Goal: Task Accomplishment & Management: Use online tool/utility

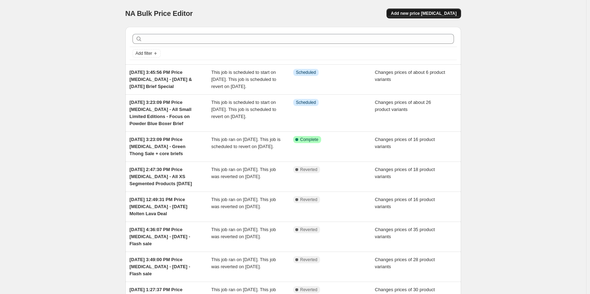
click at [413, 15] on span "Add new price [MEDICAL_DATA]" at bounding box center [423, 14] width 66 height 6
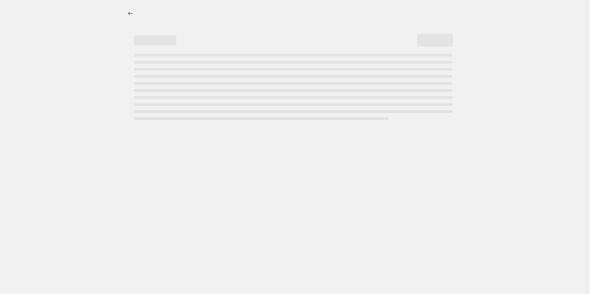
select select "percentage"
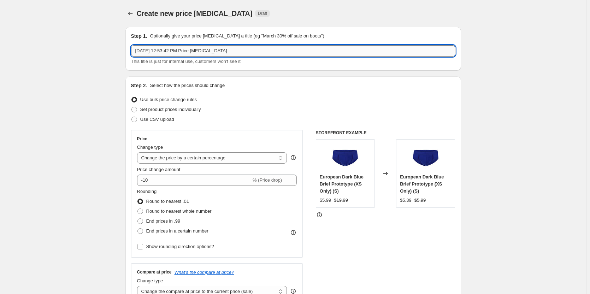
click at [250, 53] on input "[DATE] 12:53:42 PM Price [MEDICAL_DATA]" at bounding box center [293, 50] width 324 height 11
type input "[DATE] 12:53:42 PM Price [MEDICAL_DATA] - BOGO deal"
click at [201, 108] on span "Set product prices individually" at bounding box center [170, 109] width 61 height 5
click at [132, 107] on input "Set product prices individually" at bounding box center [131, 107] width 0 height 0
radio input "true"
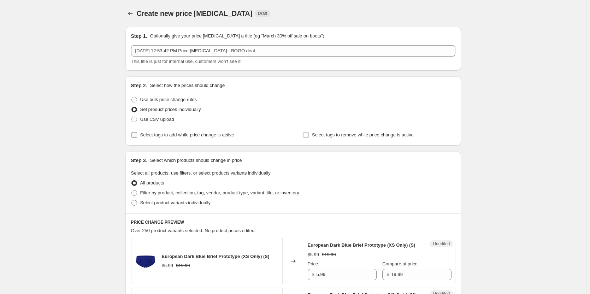
drag, startPoint x: 218, startPoint y: 133, endPoint x: 318, endPoint y: 138, distance: 100.3
click at [218, 133] on span "Select tags to add while price change is active" at bounding box center [187, 134] width 94 height 5
click at [137, 133] on input "Select tags to add while price change is active" at bounding box center [134, 135] width 6 height 6
checkbox input "true"
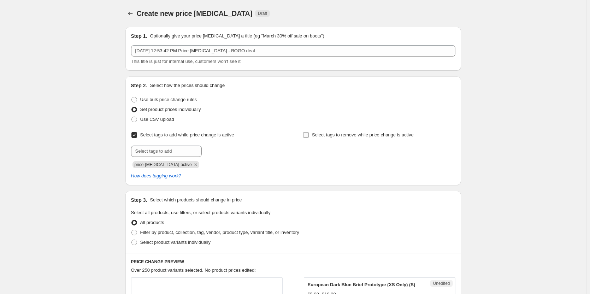
click at [346, 138] on span "Select tags to remove while price change is active" at bounding box center [363, 134] width 102 height 7
click at [309, 138] on input "Select tags to remove while price change is active" at bounding box center [306, 135] width 6 height 6
checkbox input "true"
click at [177, 155] on input "text" at bounding box center [166, 150] width 71 height 11
type input "dc"
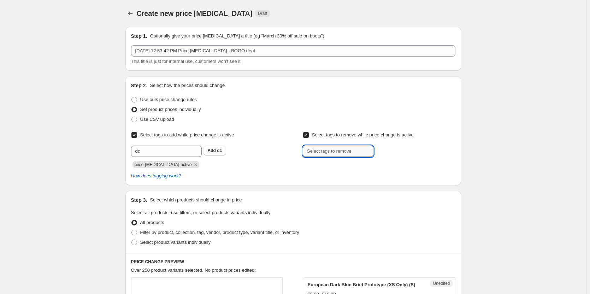
click at [316, 154] on input "text" at bounding box center [338, 150] width 71 height 11
type input "c"
type input "dc"
click at [387, 150] on b "Add" at bounding box center [383, 150] width 8 height 5
click at [218, 148] on span "Add dc" at bounding box center [215, 151] width 14 height 6
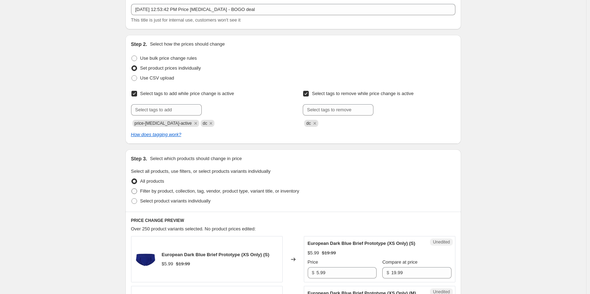
scroll to position [106, 0]
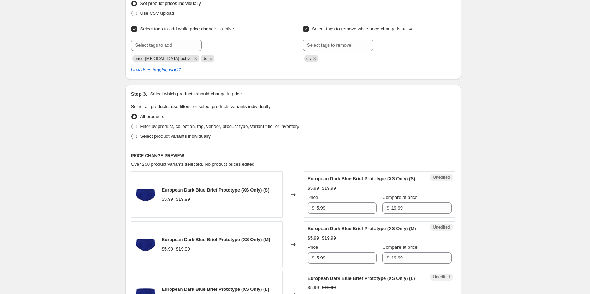
click at [168, 139] on span "Select product variants individually" at bounding box center [175, 136] width 70 height 7
click at [132, 134] on input "Select product variants individually" at bounding box center [131, 133] width 0 height 0
radio input "true"
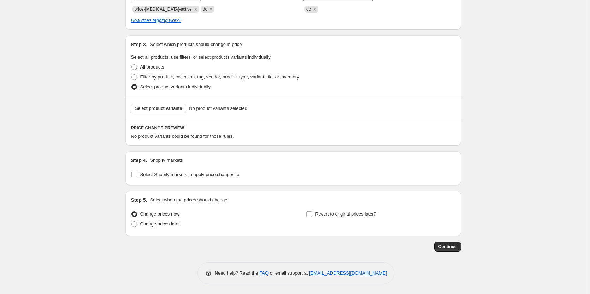
scroll to position [156, 0]
click at [161, 106] on span "Select product variants" at bounding box center [158, 108] width 47 height 6
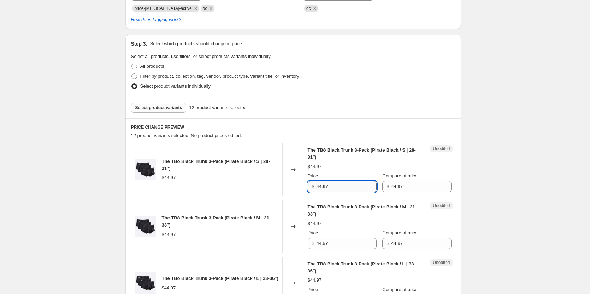
click at [349, 183] on input "44.97" at bounding box center [346, 186] width 60 height 11
type input "29.99"
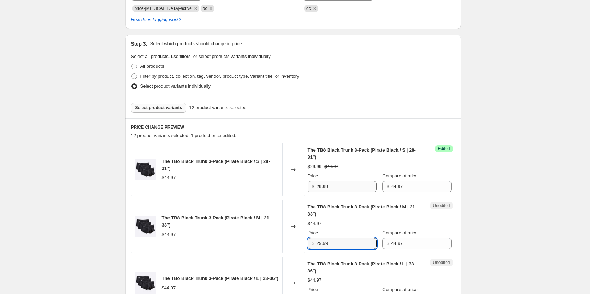
type input "29.99"
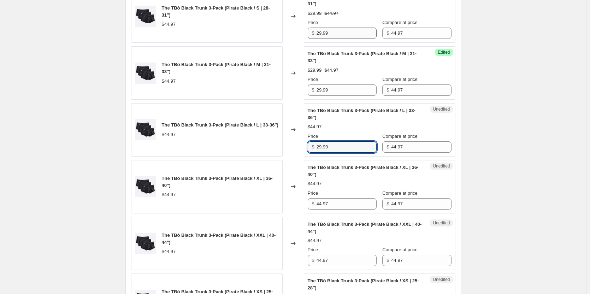
type input "29.99"
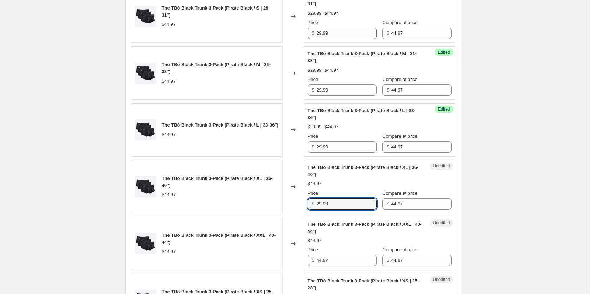
type input "29.99"
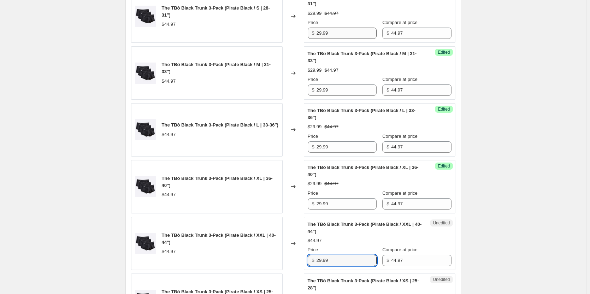
type input "29.99"
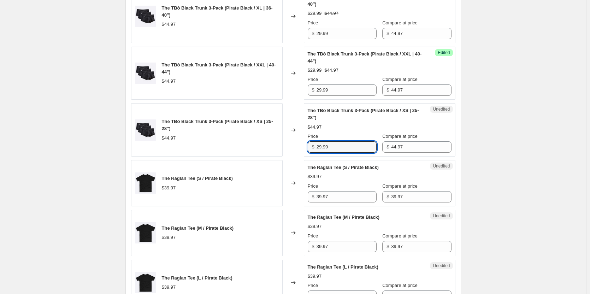
type input "29.99"
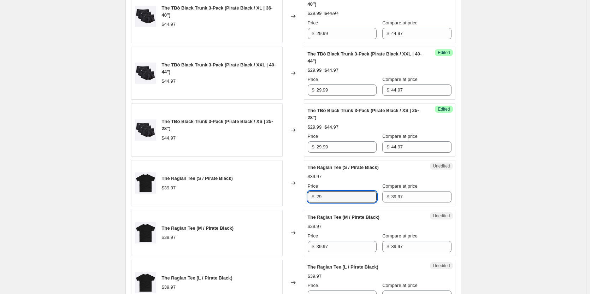
type input "2"
type input "39.97"
